Goal: Find specific page/section: Find specific page/section

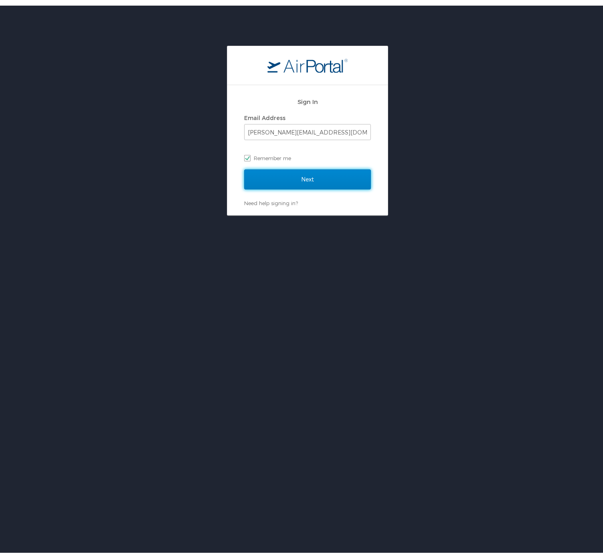
click at [307, 178] on input "Next" at bounding box center [307, 174] width 127 height 20
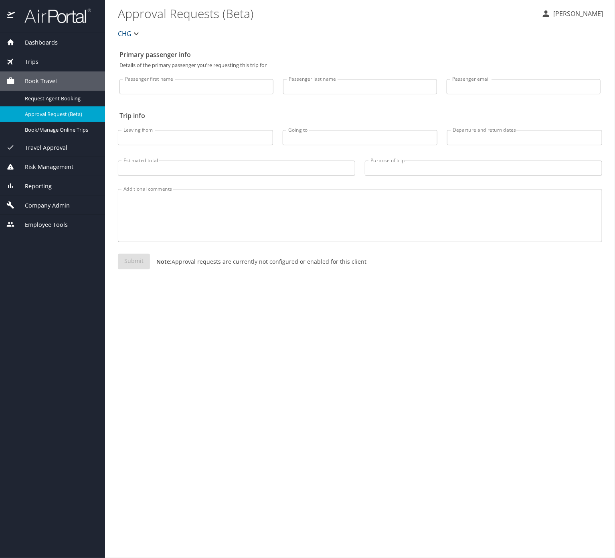
click at [52, 191] on span "Reporting" at bounding box center [33, 186] width 37 height 9
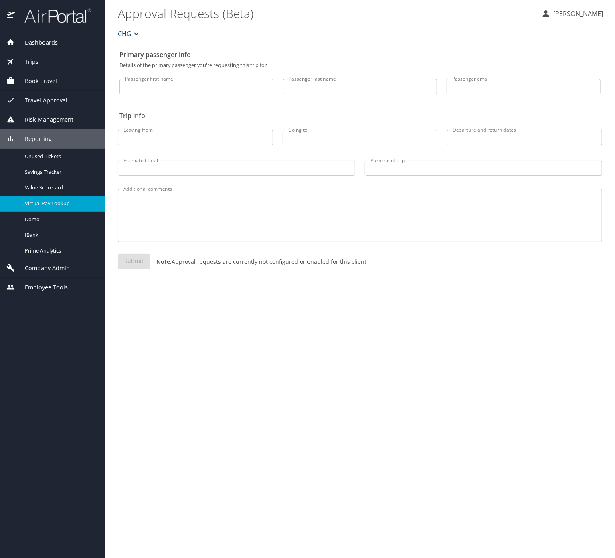
click at [87, 207] on span "Virtual Pay Lookup" at bounding box center [60, 203] width 71 height 8
